Goal: Task Accomplishment & Management: Use online tool/utility

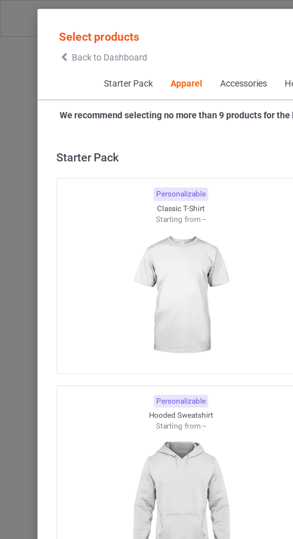
scroll to position [320, 0]
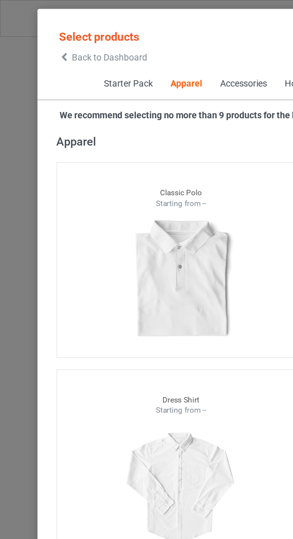
click at [32, 28] on icon at bounding box center [30, 27] width 5 height 4
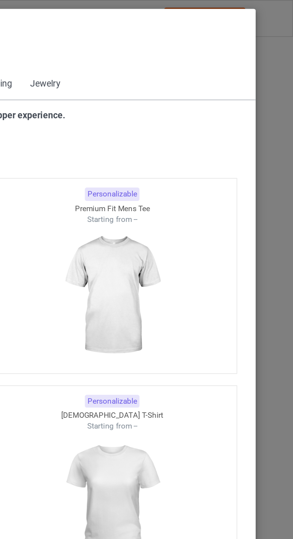
scroll to position [320, 0]
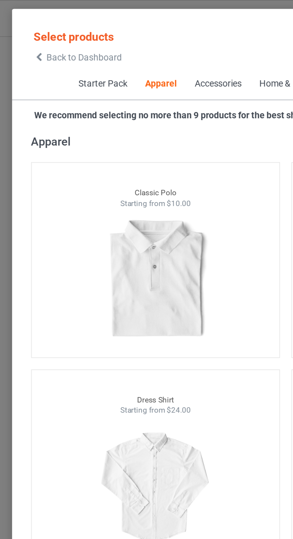
click at [34, 27] on span "Back to Dashboard" at bounding box center [52, 27] width 36 height 5
